Goal: Task Accomplishment & Management: Manage account settings

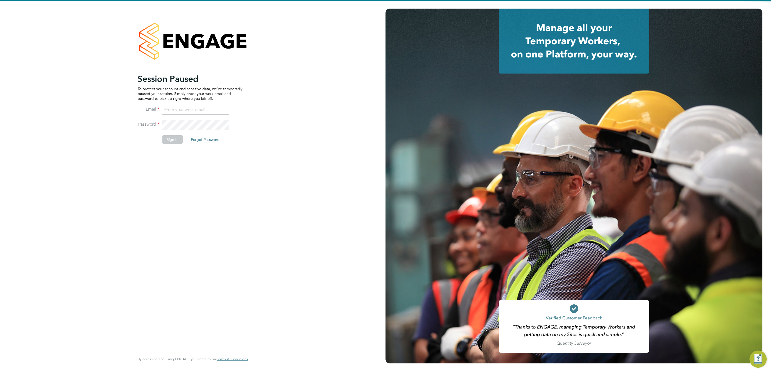
type input "[PERSON_NAME][EMAIL_ADDRESS][PERSON_NAME][DOMAIN_NAME]"
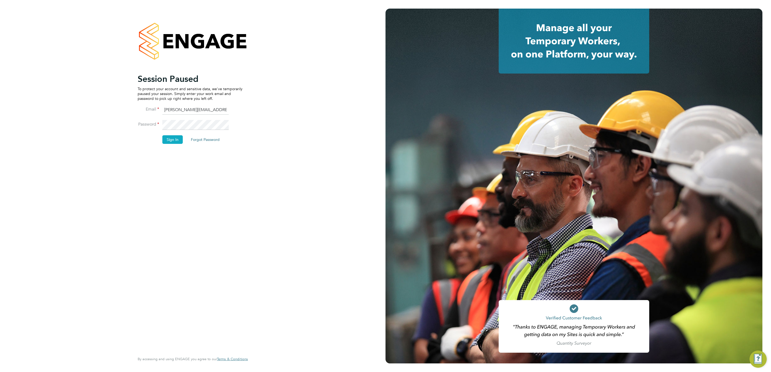
click at [165, 139] on button "Sign In" at bounding box center [172, 139] width 20 height 9
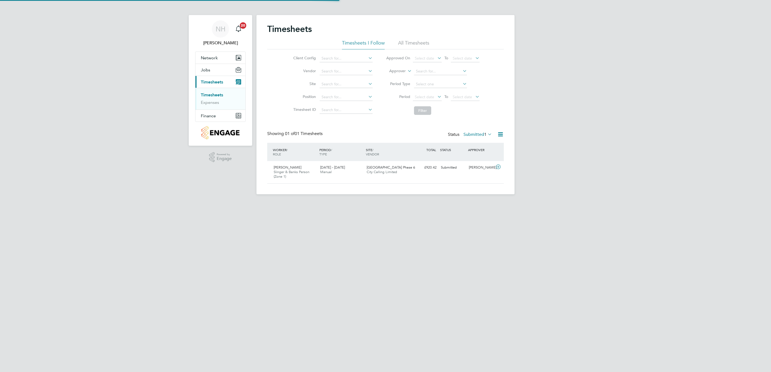
scroll to position [14, 47]
click at [471, 135] on label "Submitted 1" at bounding box center [477, 134] width 28 height 5
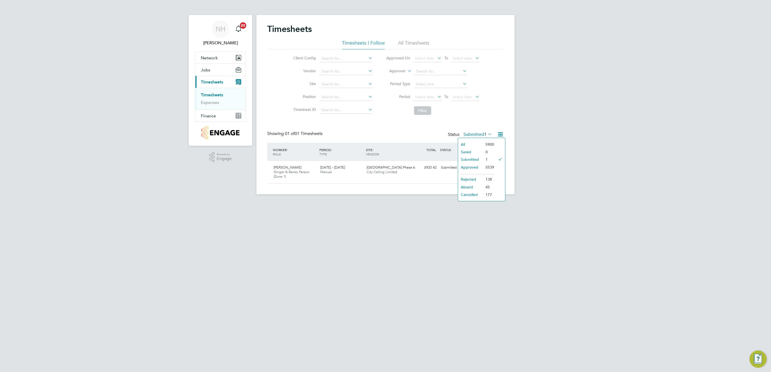
click at [466, 152] on li "Saved" at bounding box center [470, 152] width 25 height 8
drag, startPoint x: 29, startPoint y: 23, endPoint x: 33, endPoint y: 16, distance: 7.4
click at [29, 23] on div "NH [PERSON_NAME] Notifications 20 Applications: Network Team Members Sites Work…" at bounding box center [385, 103] width 771 height 206
